Goal: Task Accomplishment & Management: Manage account settings

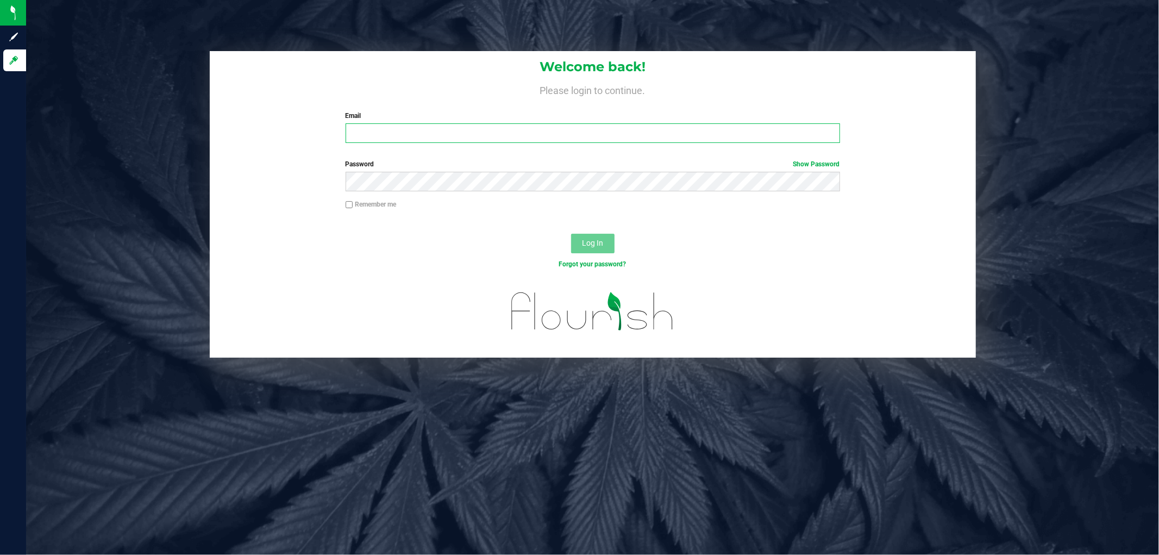
click at [509, 140] on input "Email" at bounding box center [593, 133] width 495 height 20
type input "sscaggs@liveparallel.com"
click at [412, 168] on label "Password Show Password" at bounding box center [593, 164] width 495 height 10
click at [571, 234] on button "Log In" at bounding box center [592, 244] width 43 height 20
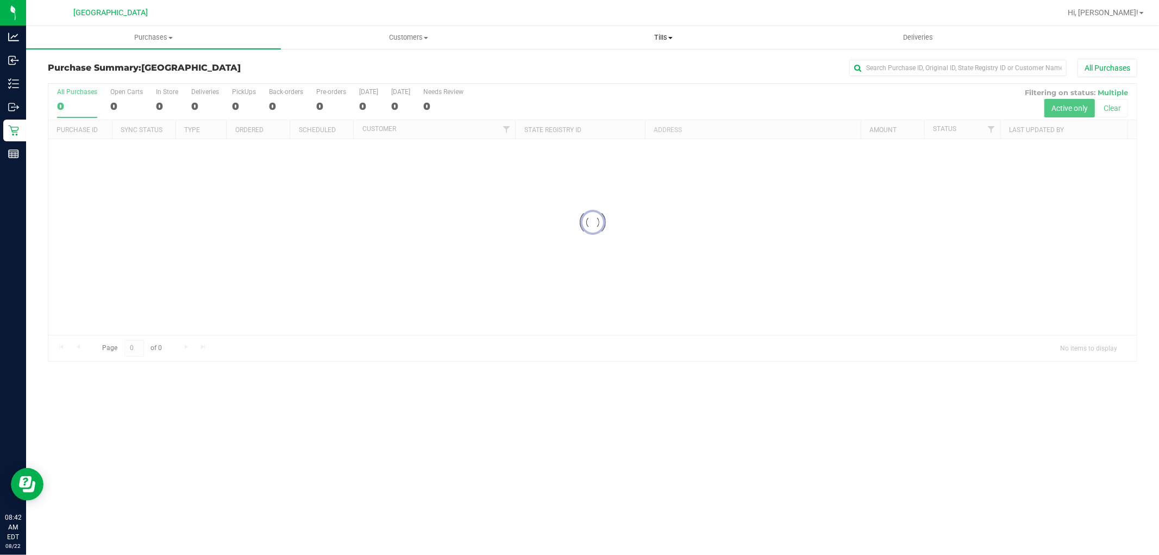
click at [666, 39] on span "Tills" at bounding box center [663, 38] width 254 height 10
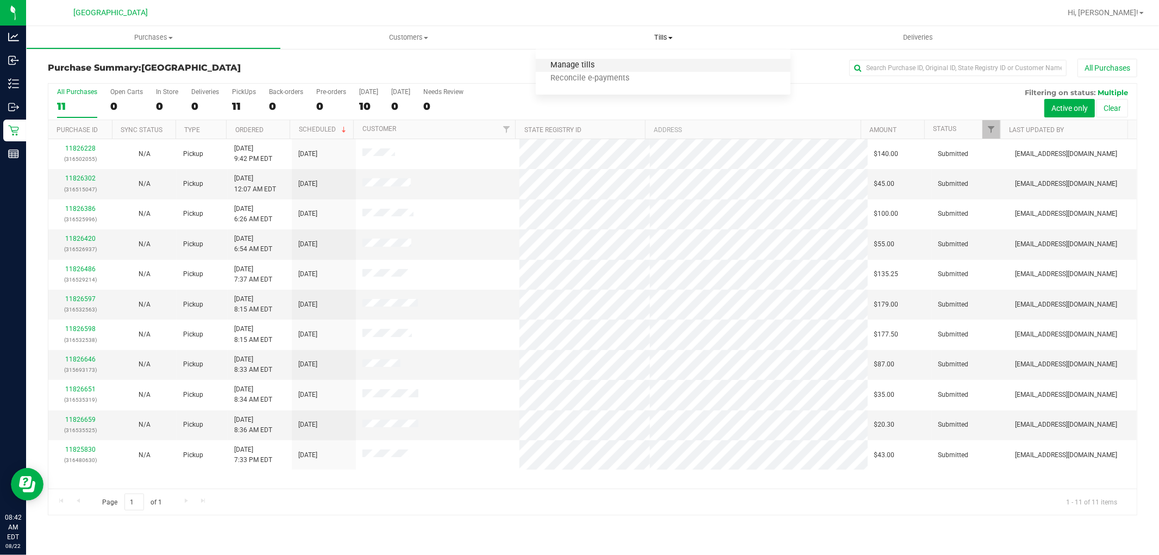
click at [594, 66] on span "Manage tills" at bounding box center [572, 65] width 73 height 9
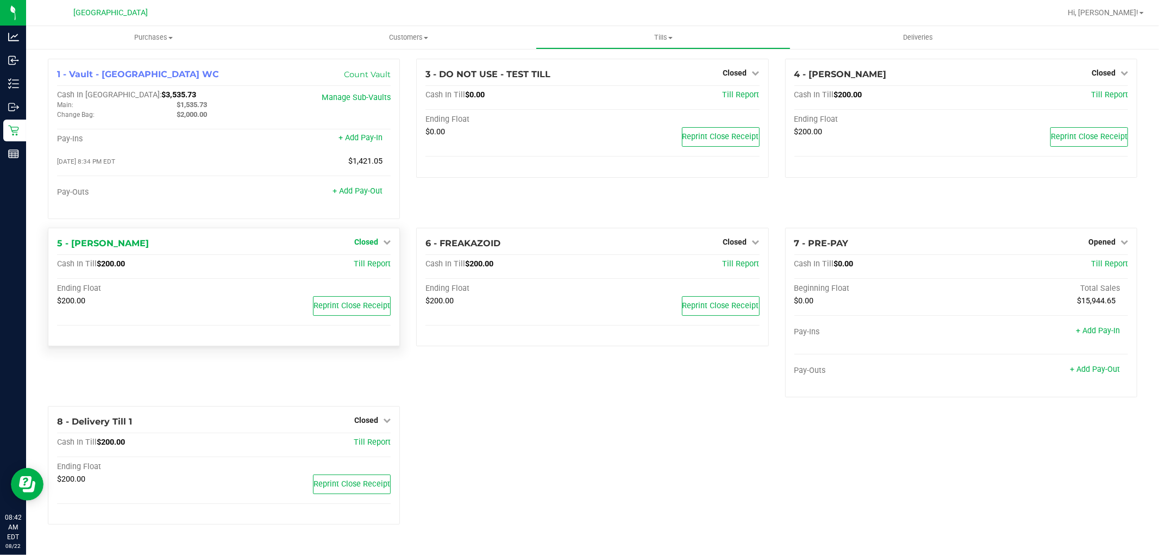
click at [379, 242] on link "Closed" at bounding box center [372, 241] width 36 height 9
click at [378, 268] on link "Open Till" at bounding box center [366, 264] width 29 height 9
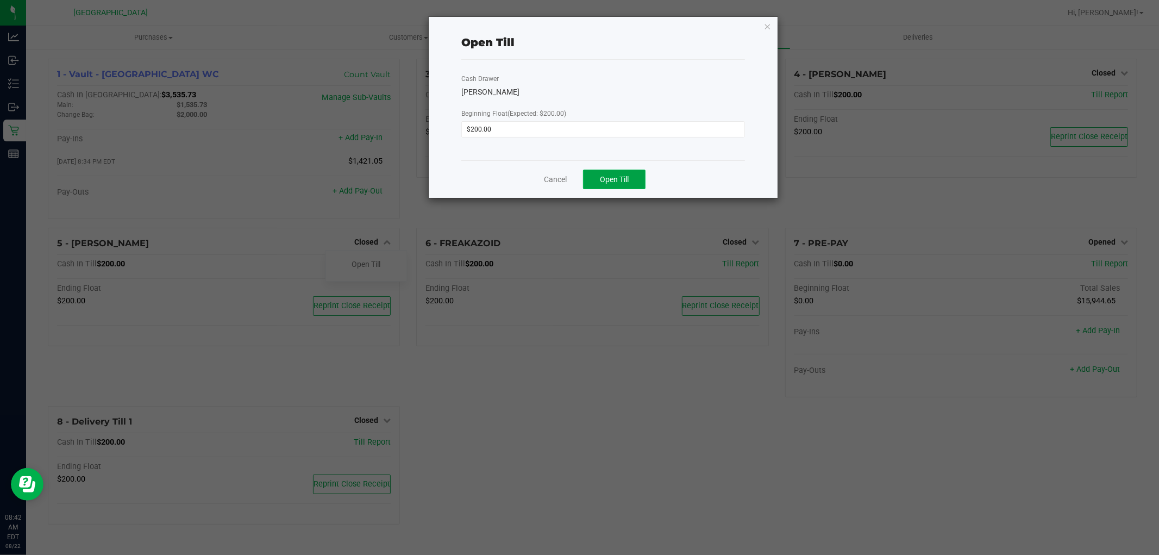
click at [600, 179] on span "Open Till" at bounding box center [614, 179] width 29 height 9
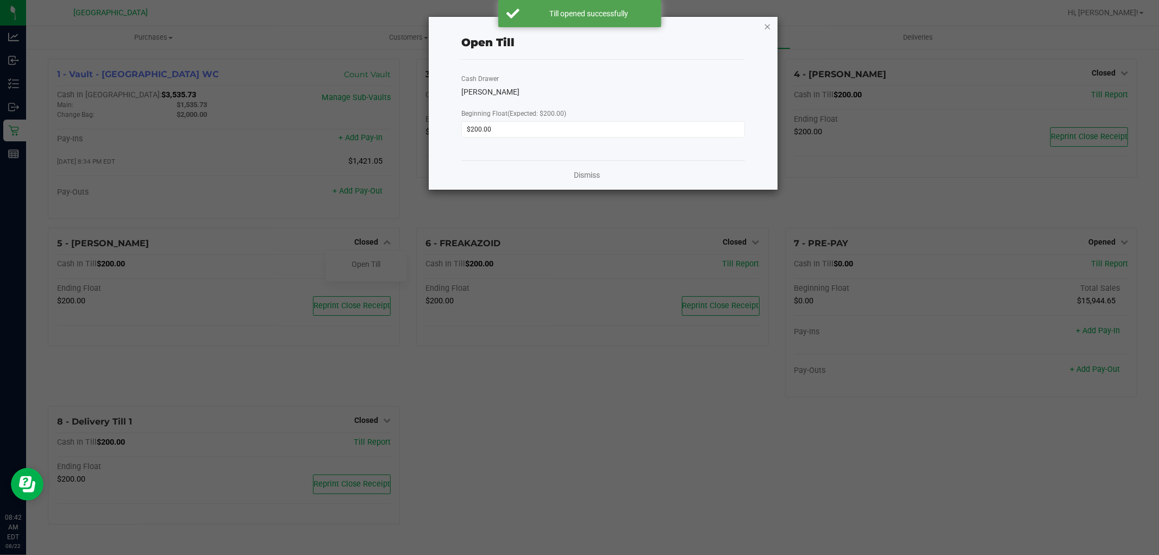
click at [765, 24] on icon "button" at bounding box center [768, 26] width 8 height 13
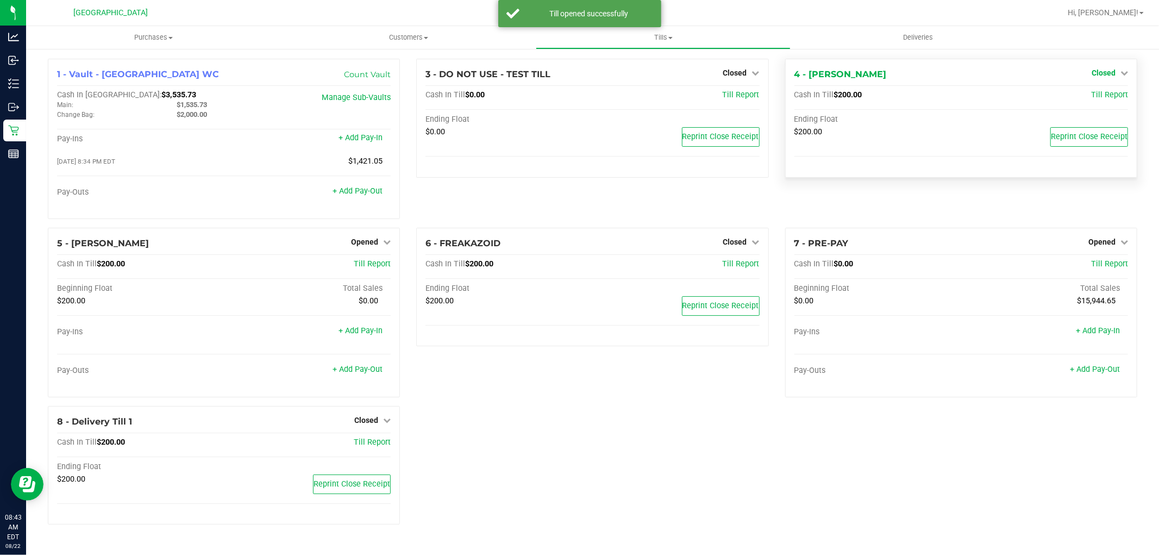
click at [1109, 76] on span "Closed" at bounding box center [1104, 72] width 24 height 9
click at [1106, 99] on link "Open Till" at bounding box center [1103, 95] width 29 height 9
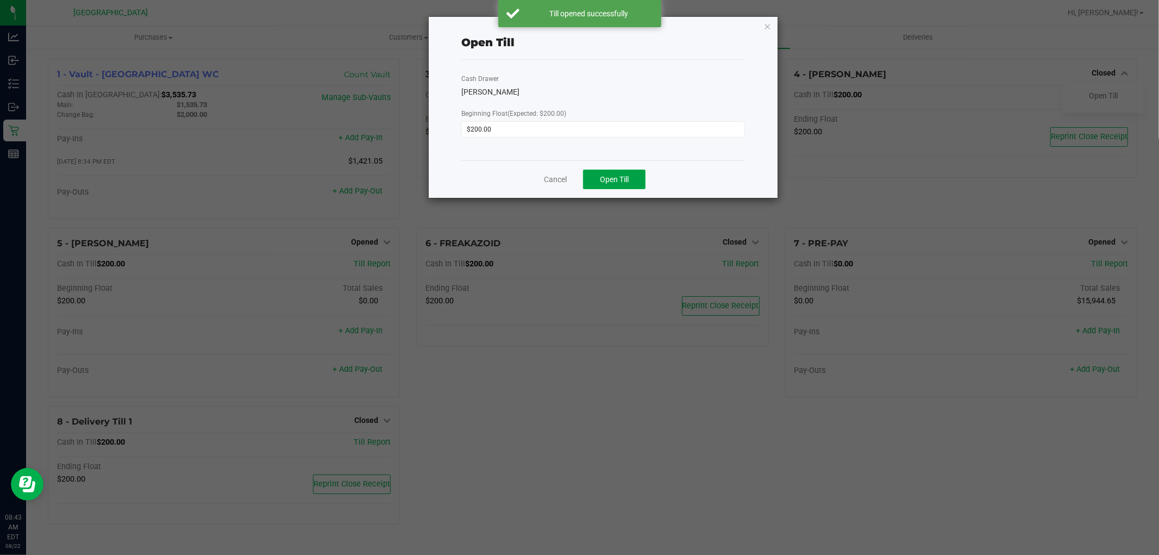
drag, startPoint x: 631, startPoint y: 178, endPoint x: 741, endPoint y: 100, distance: 134.8
click at [640, 173] on button "Open Till" at bounding box center [614, 180] width 62 height 20
click at [769, 22] on icon "button" at bounding box center [768, 26] width 8 height 13
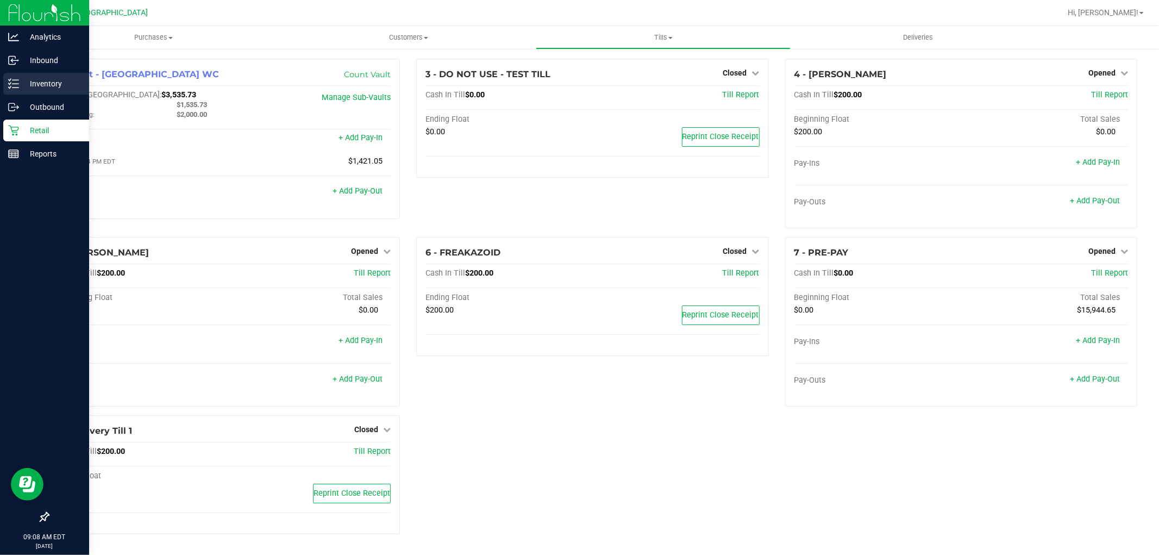
click at [20, 79] on p "Inventory" at bounding box center [51, 83] width 65 height 13
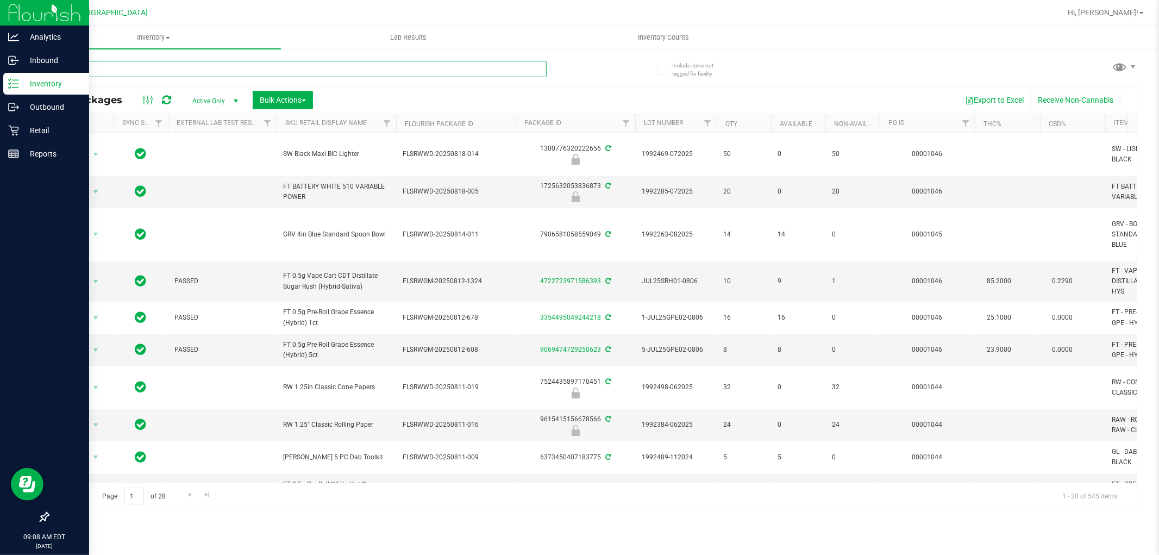
click at [116, 70] on input "text" at bounding box center [297, 69] width 499 height 16
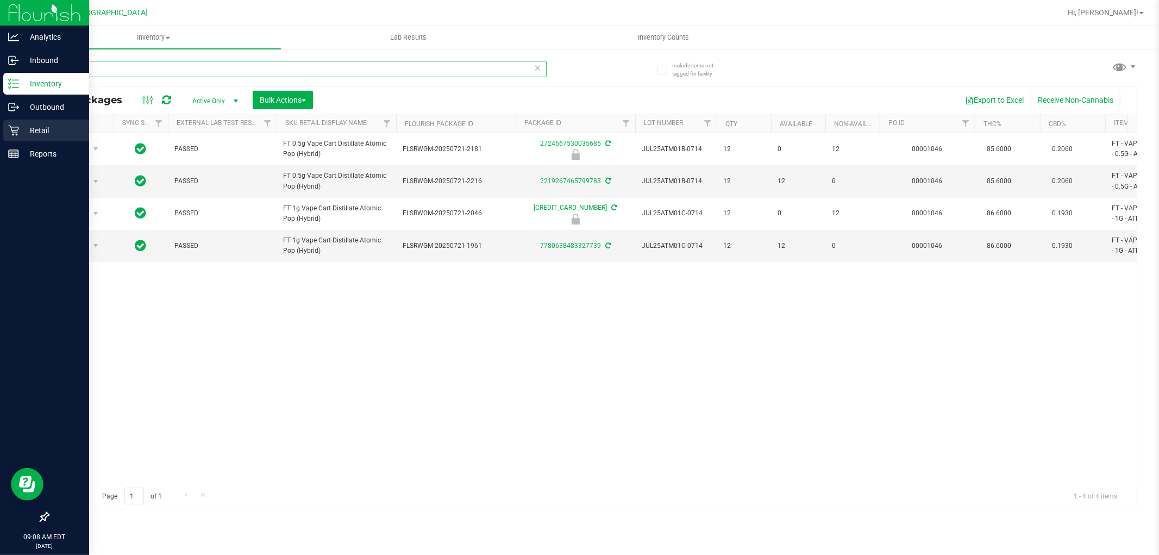
type input "atm"
click at [30, 136] on p "Retail" at bounding box center [51, 130] width 65 height 13
